Goal: Task Accomplishment & Management: Use online tool/utility

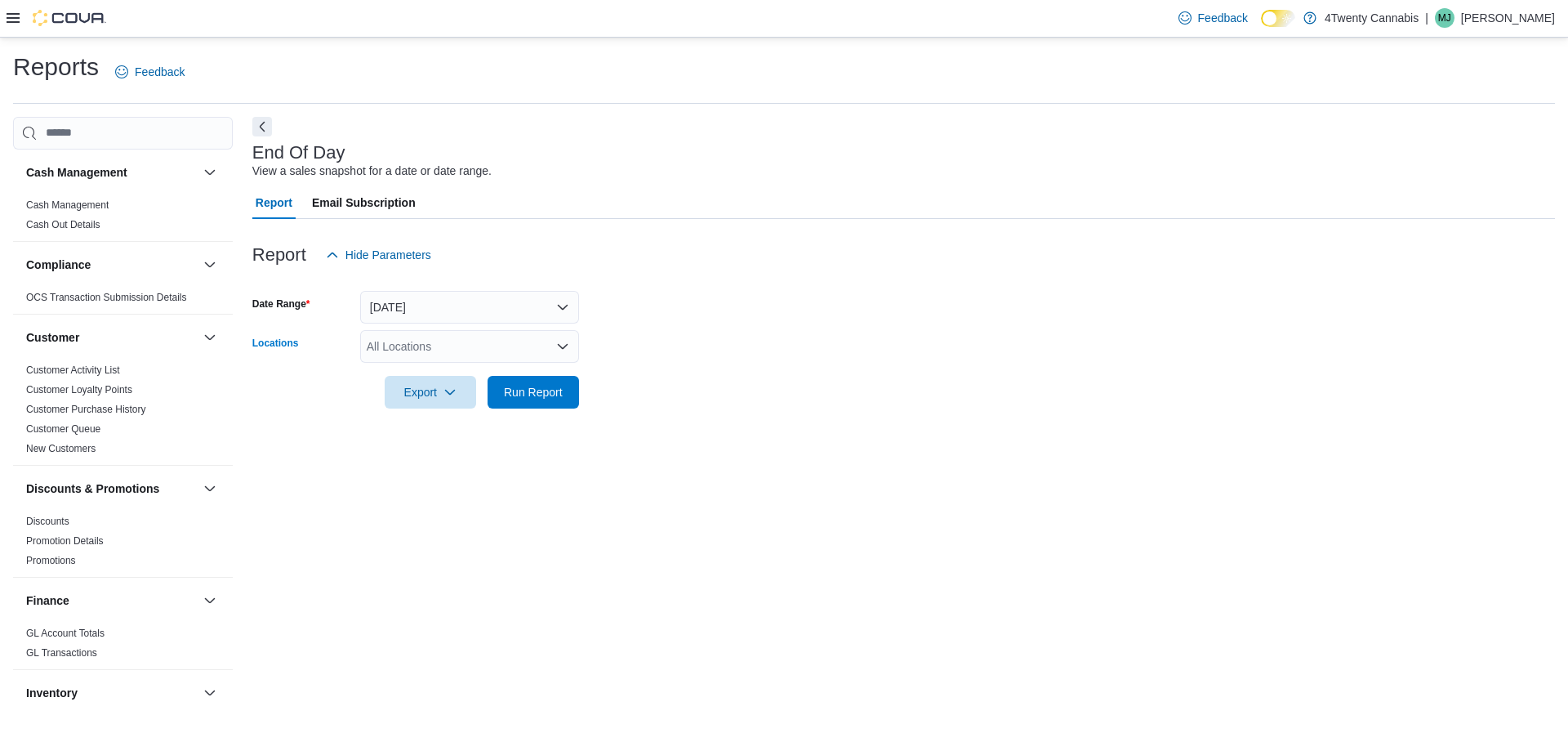
click at [481, 342] on div "All Locations" at bounding box center [470, 347] width 218 height 33
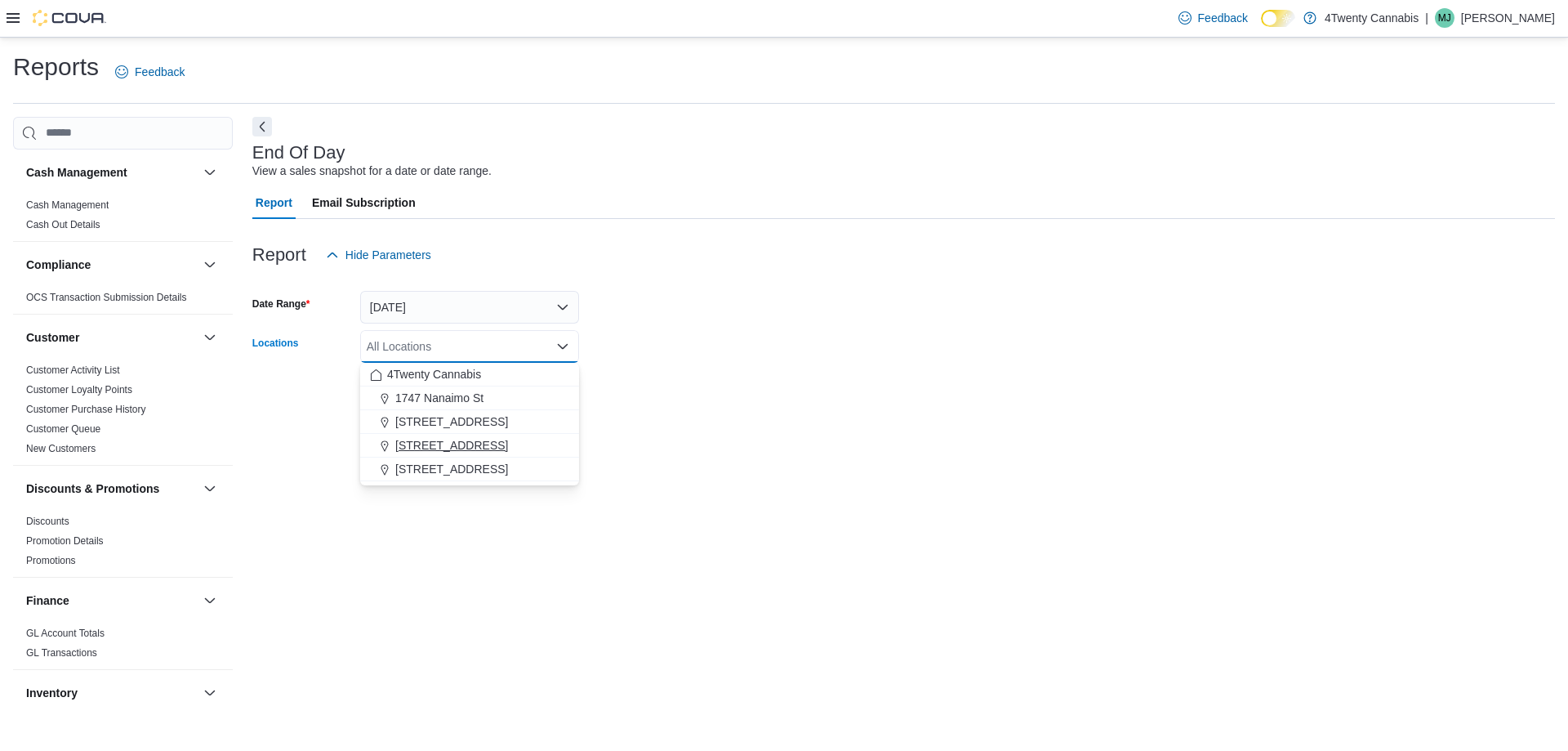
click at [498, 446] on div "[STREET_ADDRESS]" at bounding box center [470, 445] width 200 height 16
click at [644, 413] on div at bounding box center [903, 418] width 1303 height 20
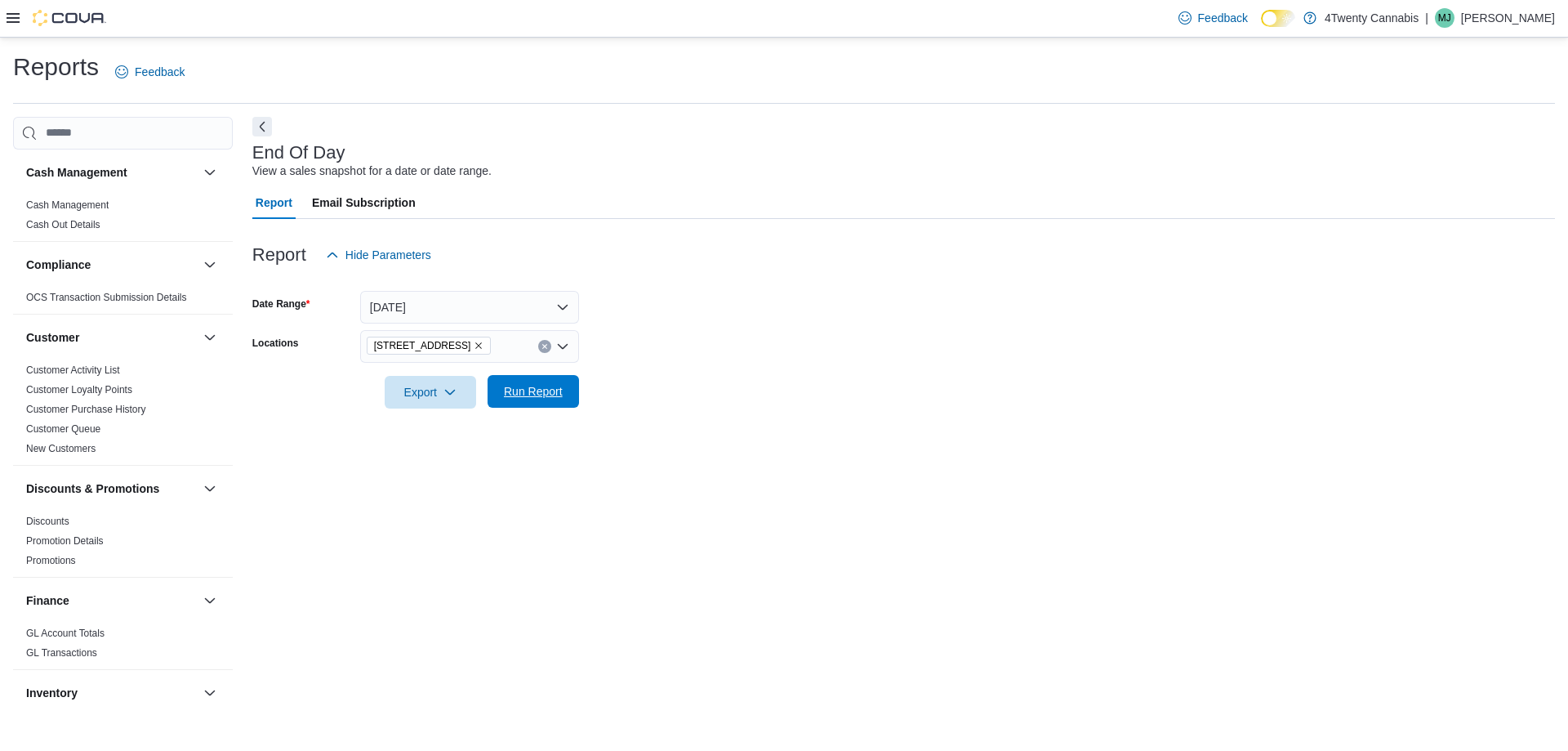
click at [571, 392] on button "Run Report" at bounding box center [533, 391] width 91 height 33
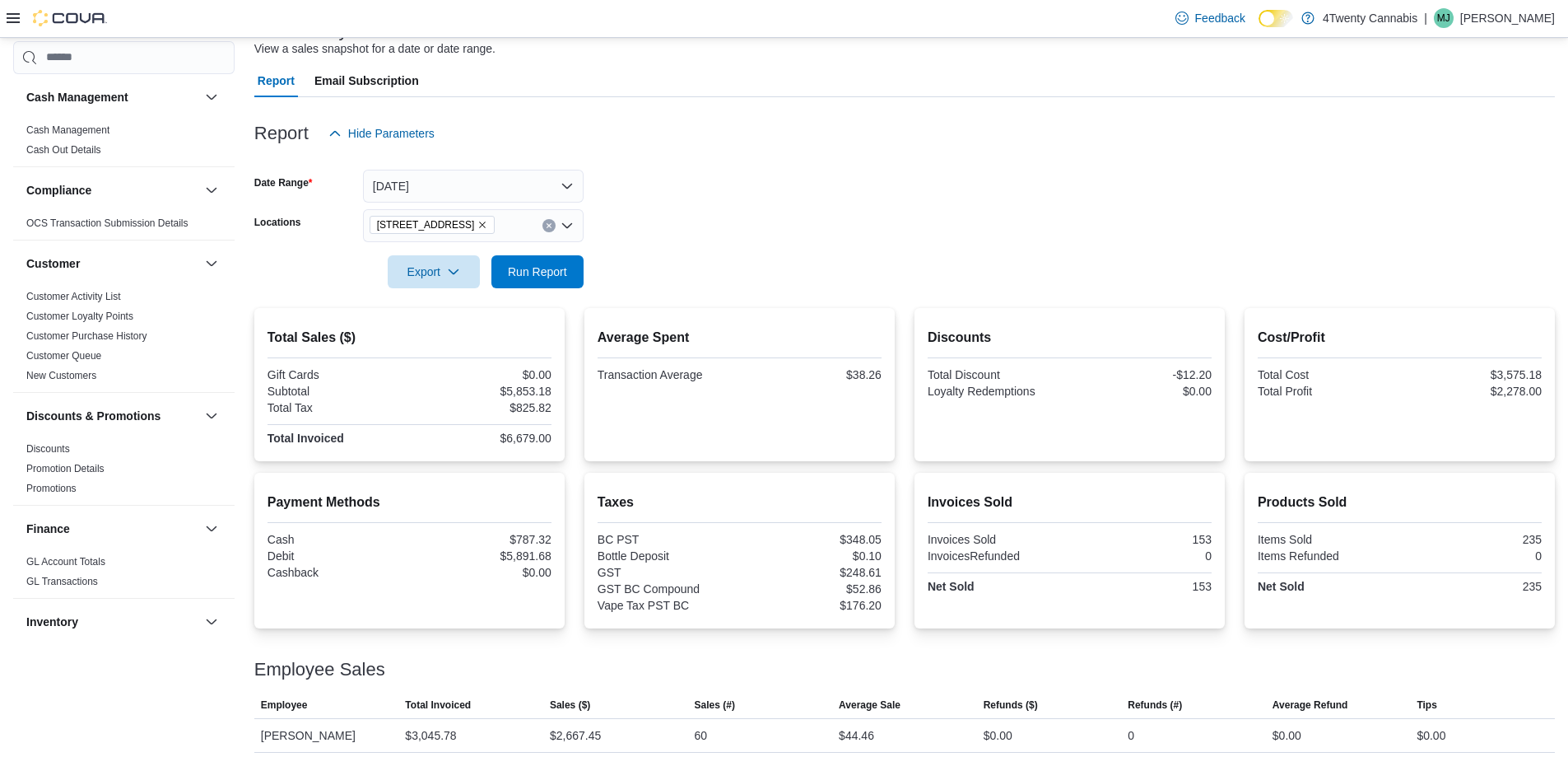
scroll to position [234, 0]
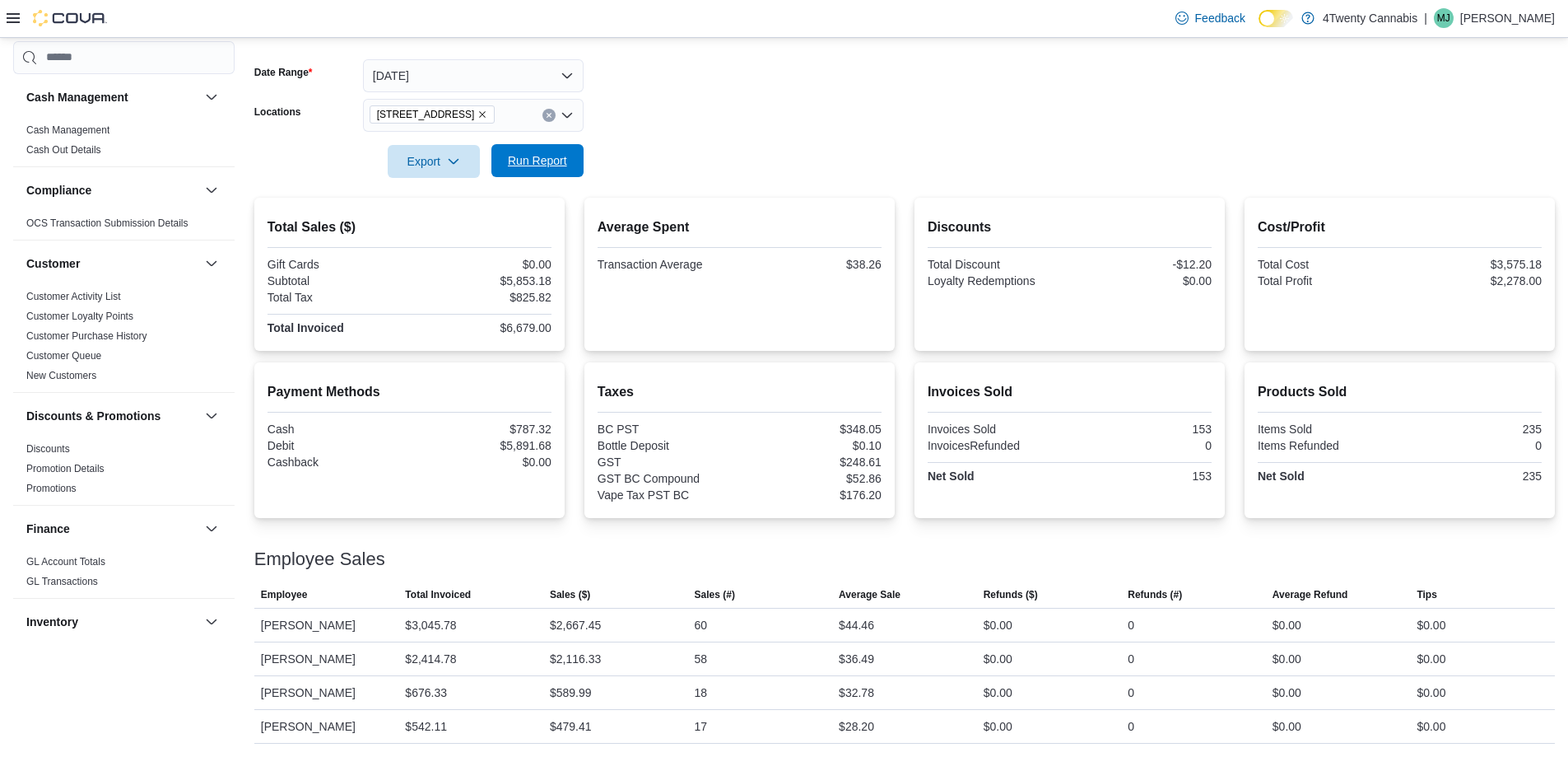
click at [535, 157] on span "Run Report" at bounding box center [537, 160] width 59 height 16
click at [539, 161] on span "Run Report" at bounding box center [537, 160] width 59 height 16
click at [550, 173] on span "Run Report" at bounding box center [537, 160] width 73 height 33
